Goal: Find specific page/section: Find specific page/section

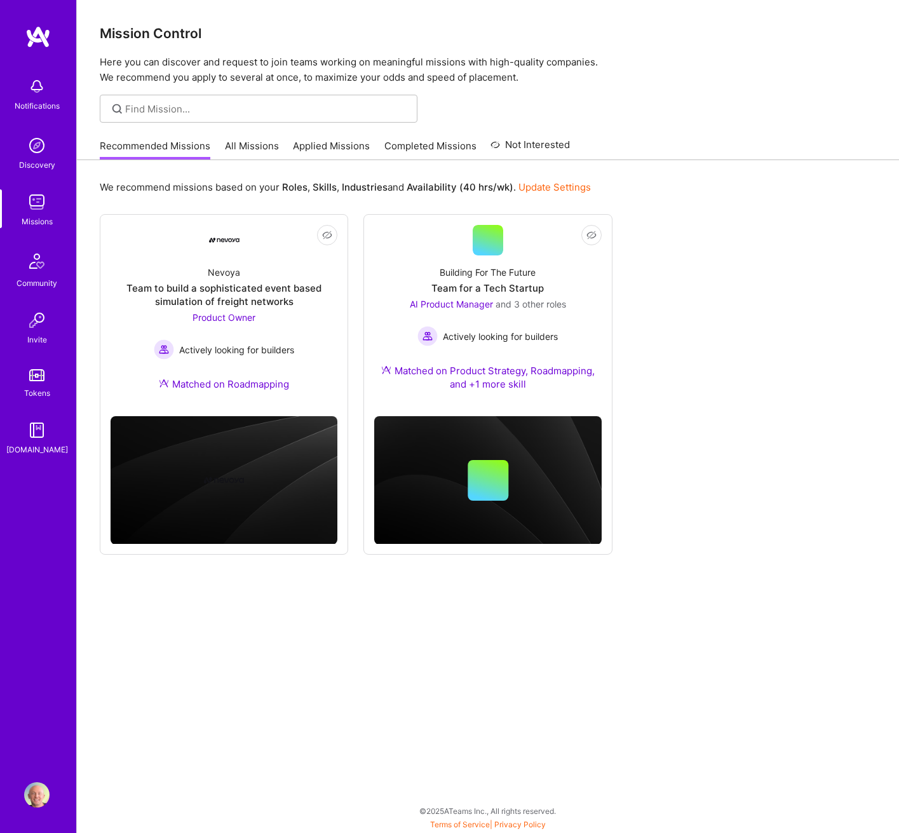
click at [240, 149] on link "All Missions" at bounding box center [252, 149] width 54 height 21
